Goal: Transaction & Acquisition: Subscribe to service/newsletter

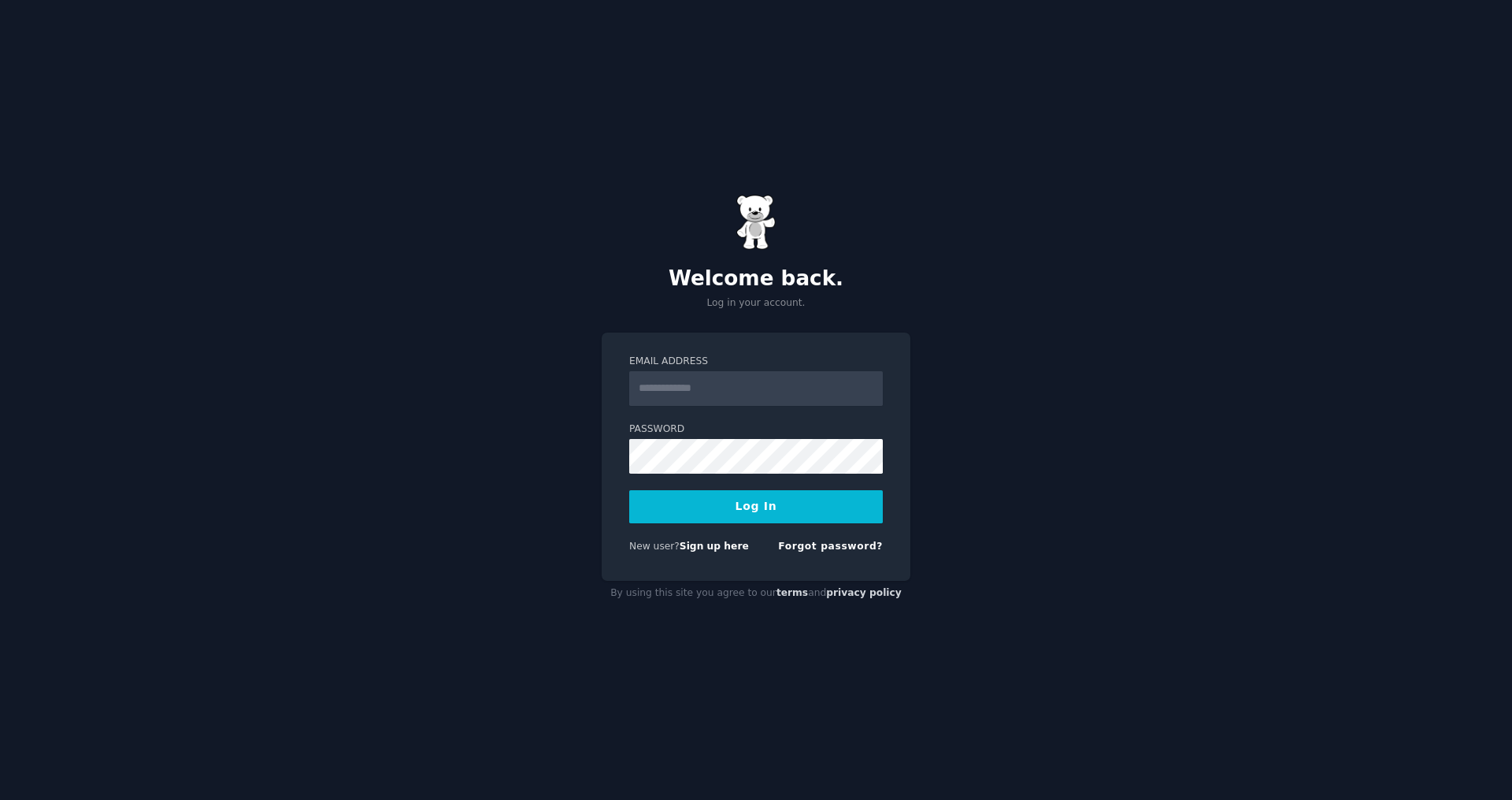
click at [682, 383] on input "Email Address" at bounding box center [756, 388] width 254 height 35
type input "**********"
click at [691, 435] on label "Password" at bounding box center [756, 429] width 254 height 14
click at [758, 510] on button "Log In" at bounding box center [756, 507] width 254 height 33
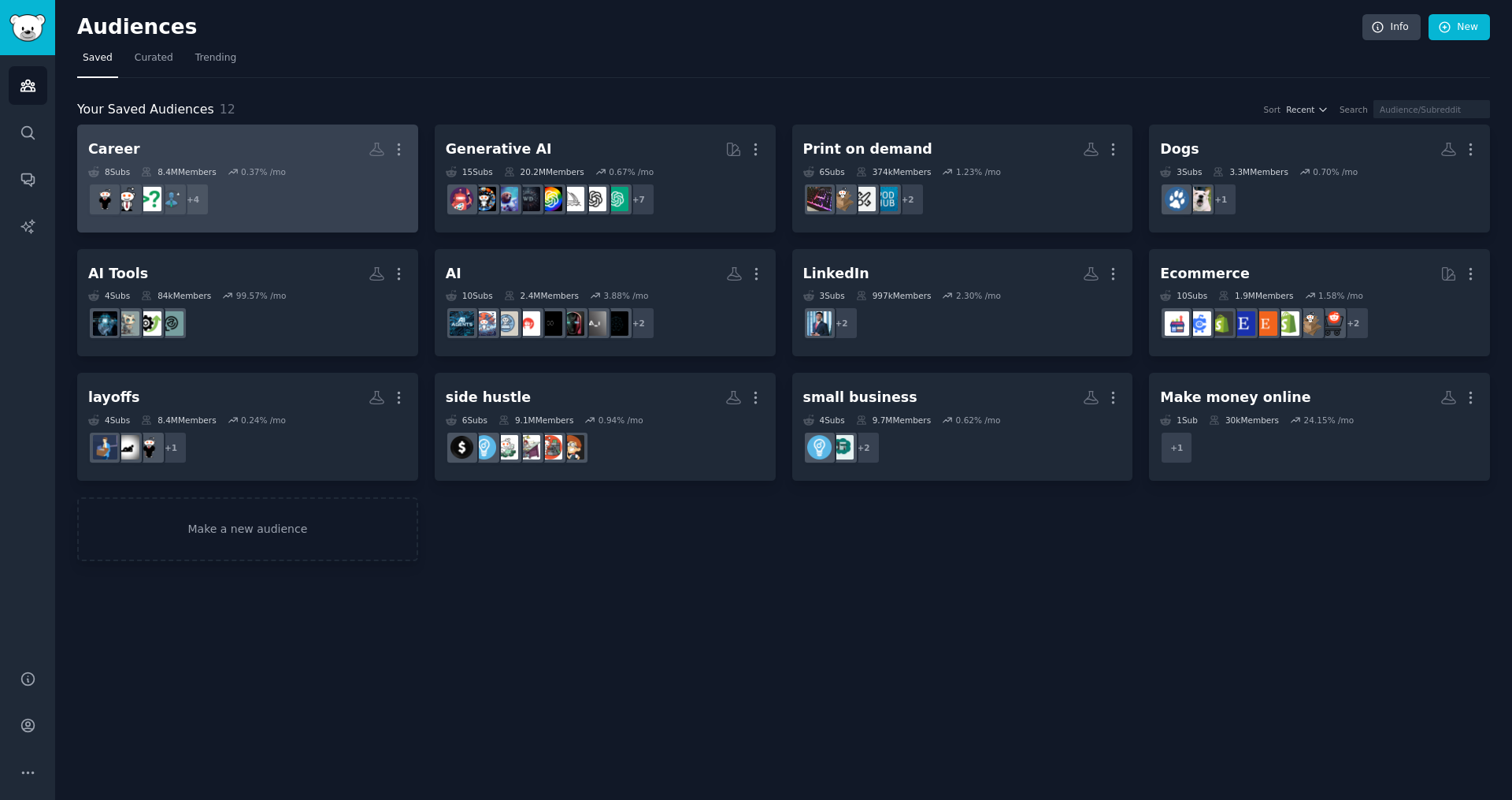
click at [316, 142] on h2 "Career More" at bounding box center [247, 149] width 319 height 28
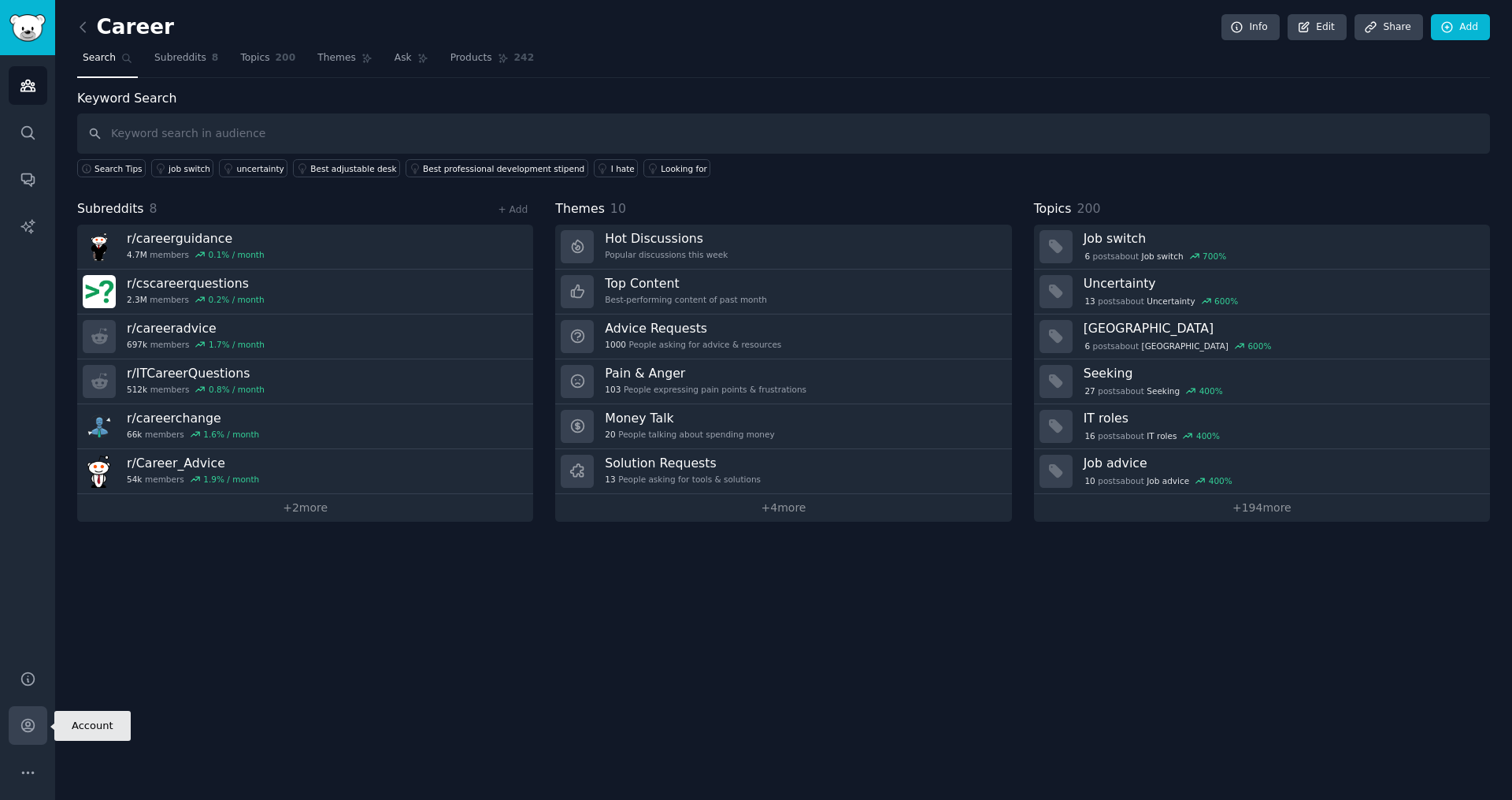
click at [25, 719] on icon "Sidebar" at bounding box center [28, 725] width 13 height 13
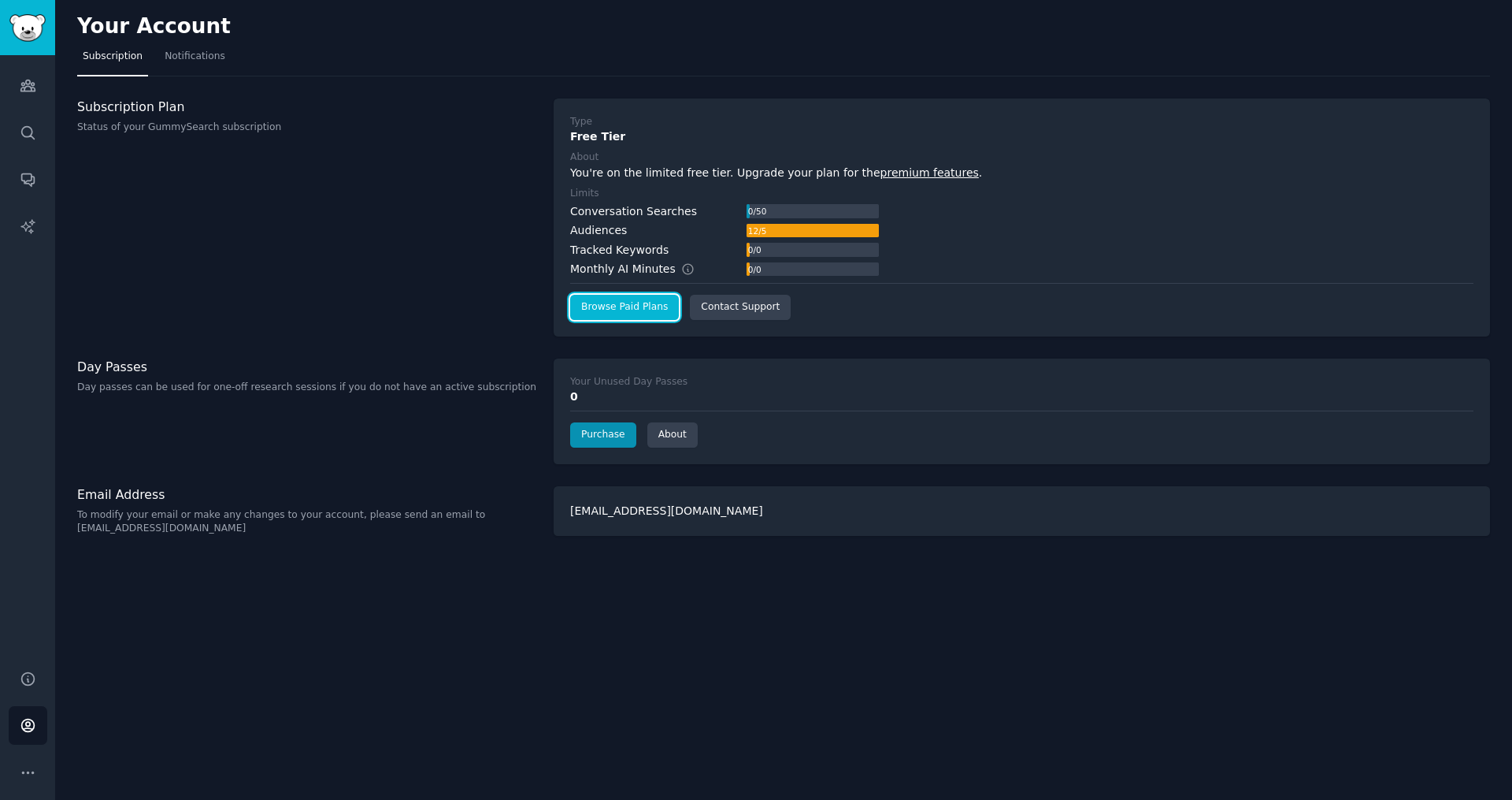
click at [637, 310] on link "Browse Paid Plans" at bounding box center [624, 308] width 109 height 25
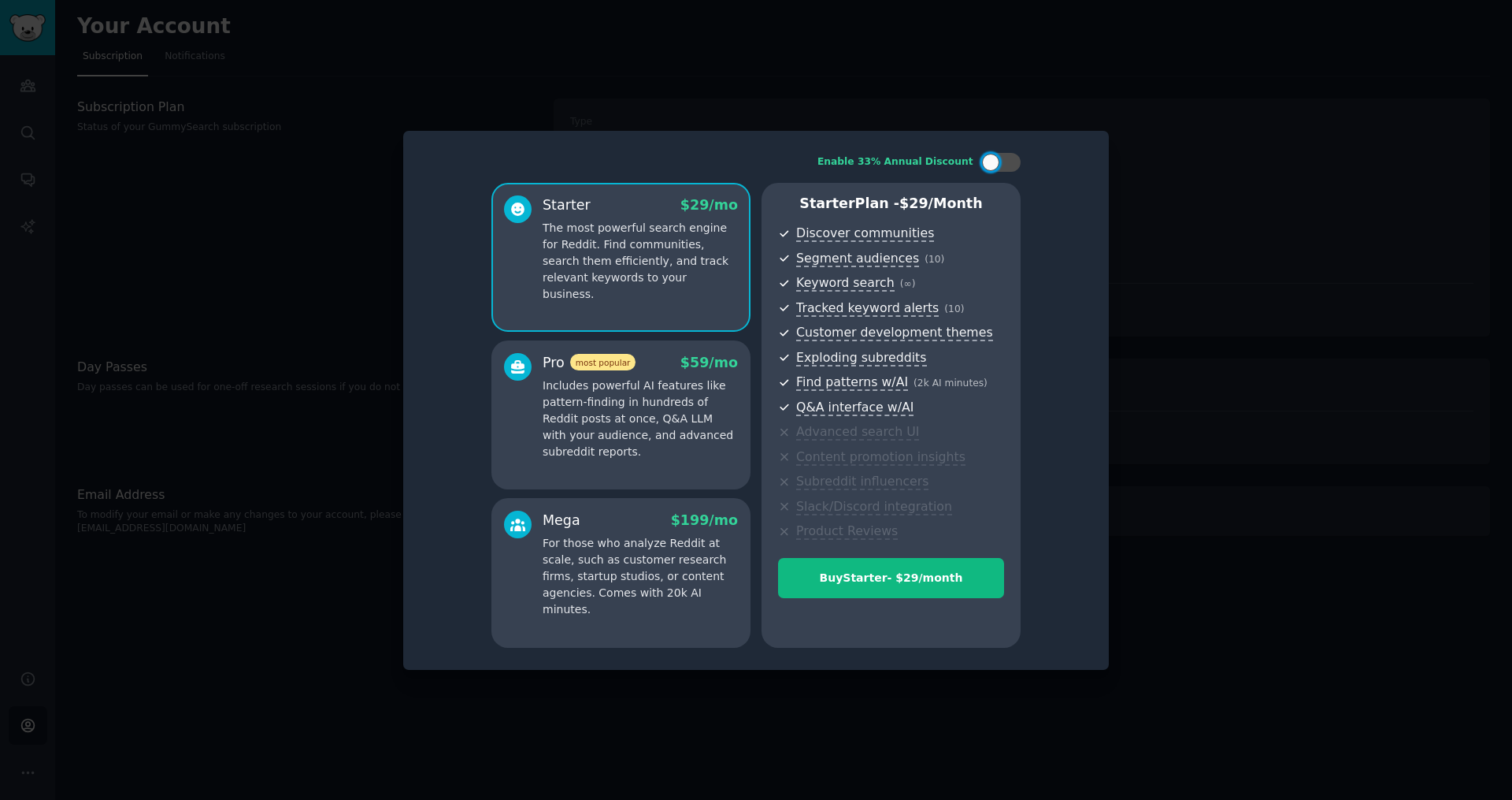
click at [659, 391] on p "Includes powerful AI features like pattern-finding in hundreds of Reddit posts …" at bounding box center [640, 418] width 195 height 83
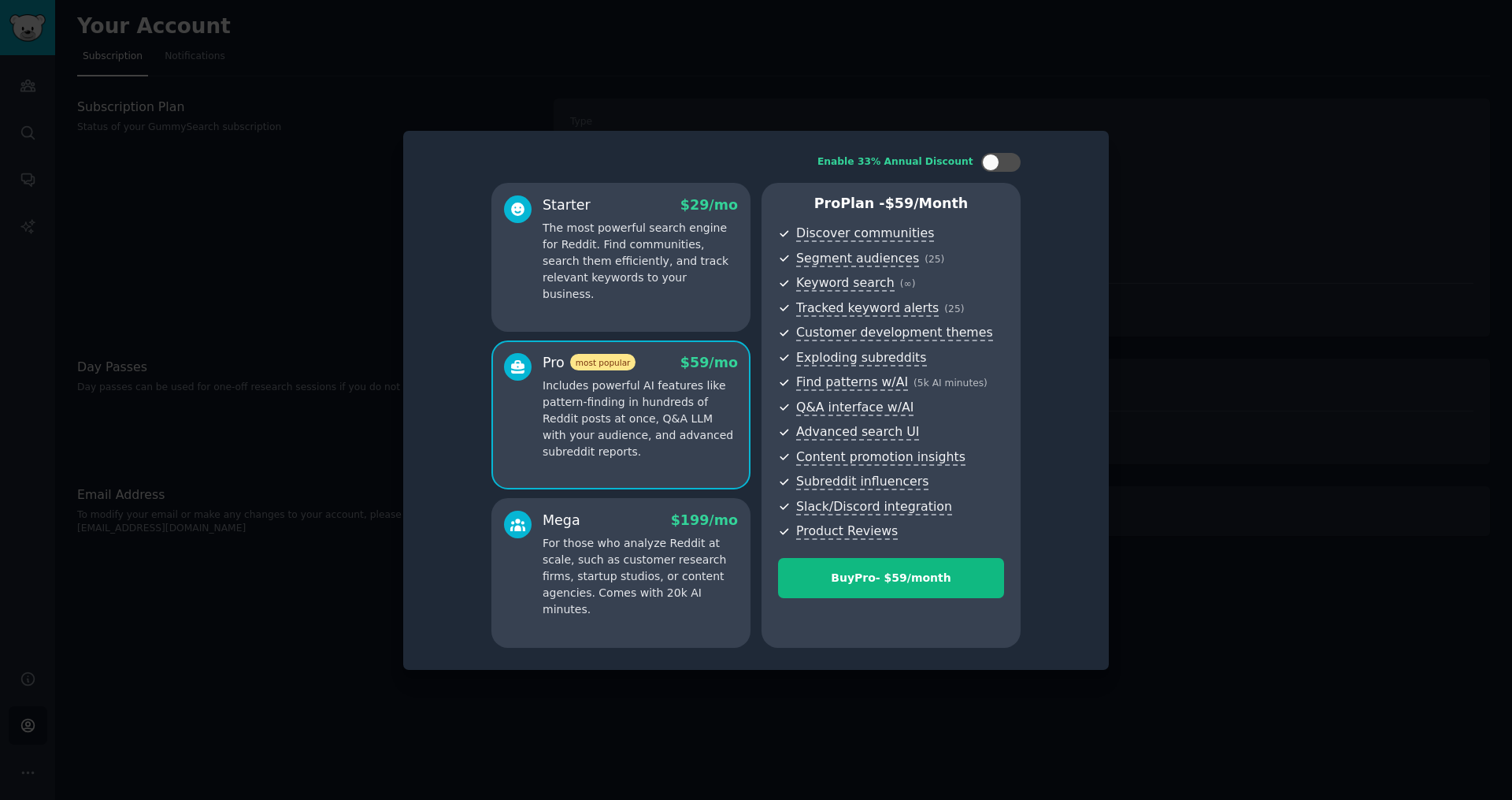
click at [643, 238] on p "The most powerful search engine for Reddit. Find communities, search them effic…" at bounding box center [640, 261] width 195 height 83
